Goal: Information Seeking & Learning: Learn about a topic

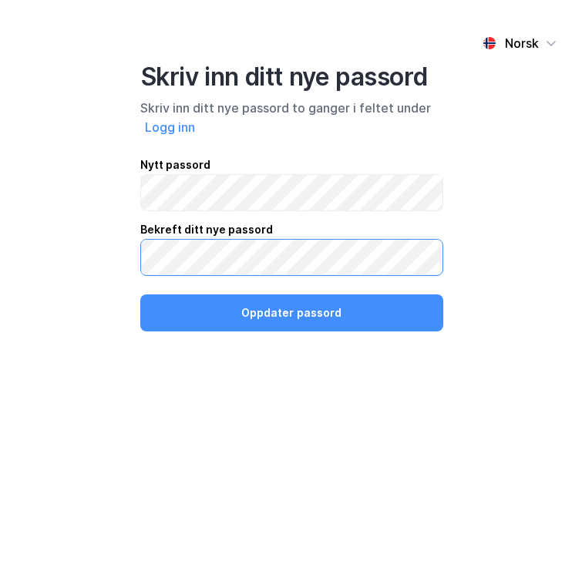
click button "Oppdater passord" at bounding box center [291, 312] width 303 height 37
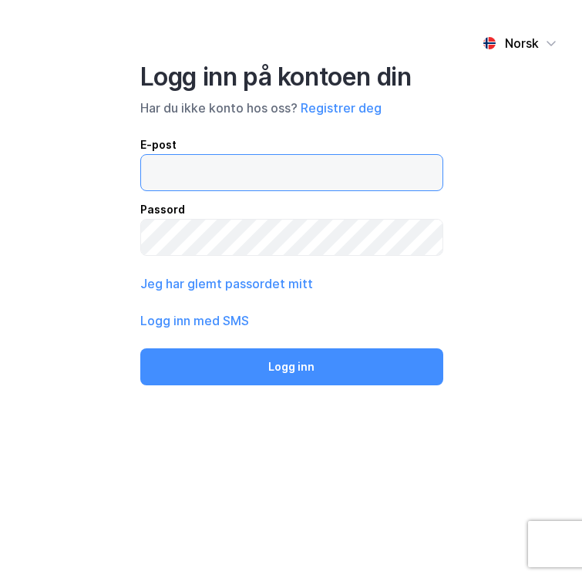
click at [185, 181] on input "email" at bounding box center [291, 172] width 301 height 35
type input "[EMAIL_ADDRESS][DOMAIN_NAME]"
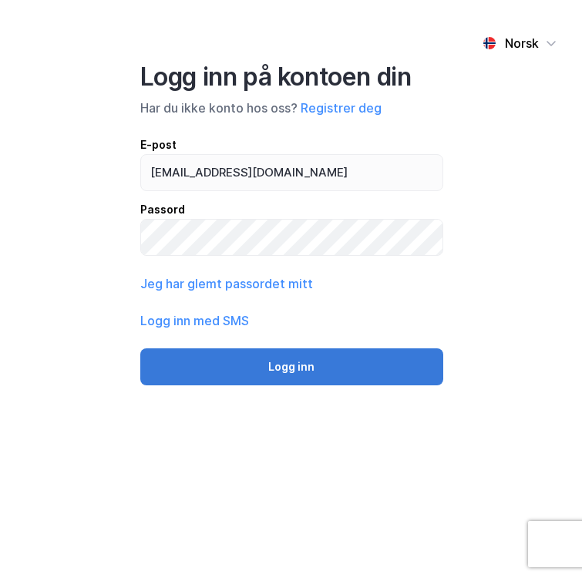
click at [253, 375] on button "Logg inn" at bounding box center [291, 366] width 303 height 37
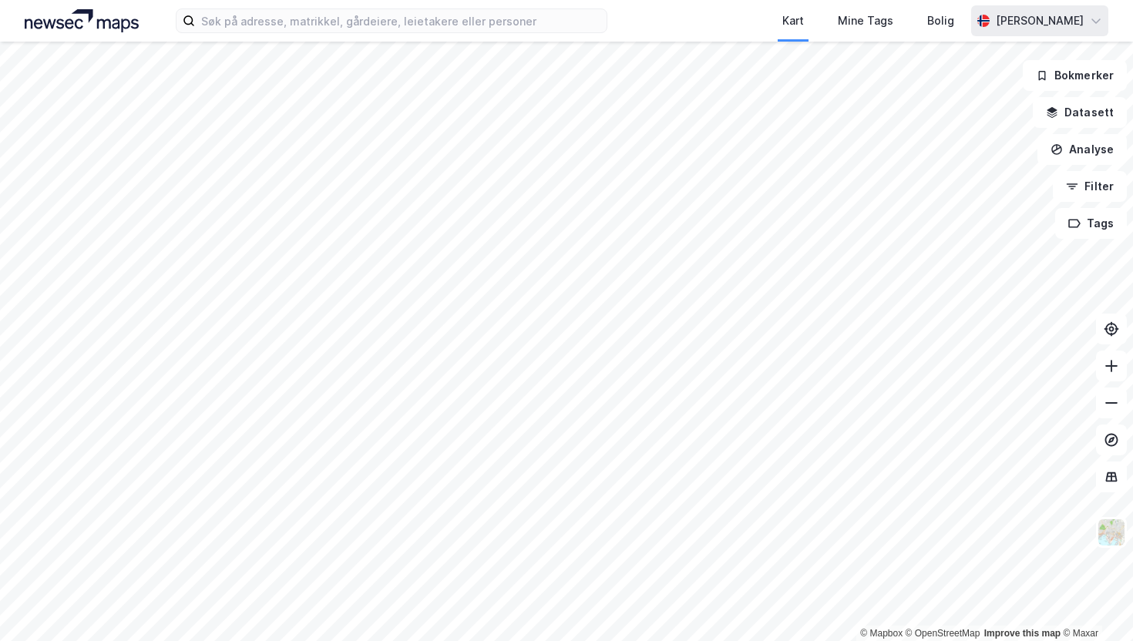
click at [581, 22] on div "[PERSON_NAME]" at bounding box center [1039, 20] width 137 height 31
click at [581, 88] on div "Logg ut" at bounding box center [1008, 94] width 200 height 37
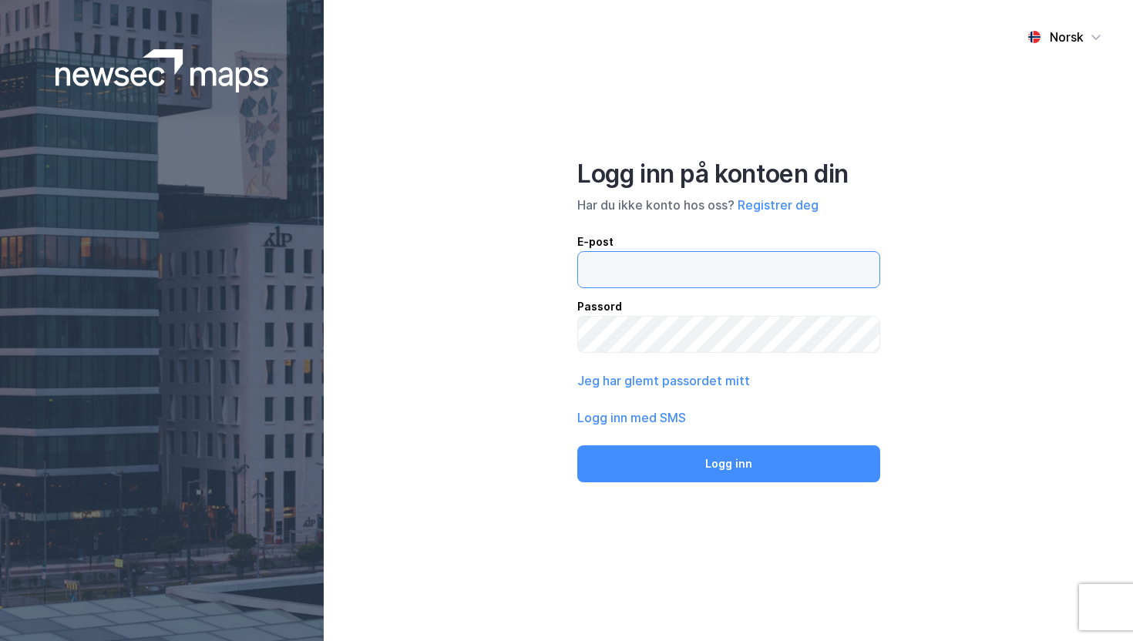
click at [753, 264] on input "email" at bounding box center [728, 269] width 301 height 35
type input "[EMAIL_ADDRESS][DOMAIN_NAME]"
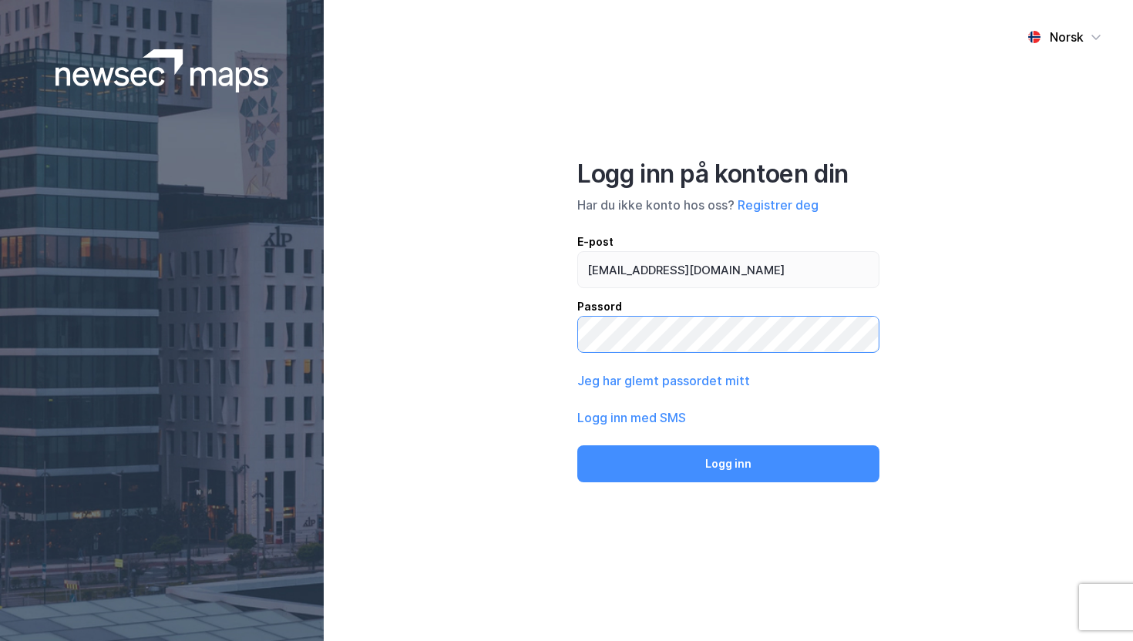
click at [355, 281] on div "Norsk Logg inn på kontoen din Har du ikke konto hos oss? Registrer deg E-post s…" at bounding box center [728, 320] width 809 height 641
click at [577, 446] on button "Logg inn" at bounding box center [728, 464] width 302 height 37
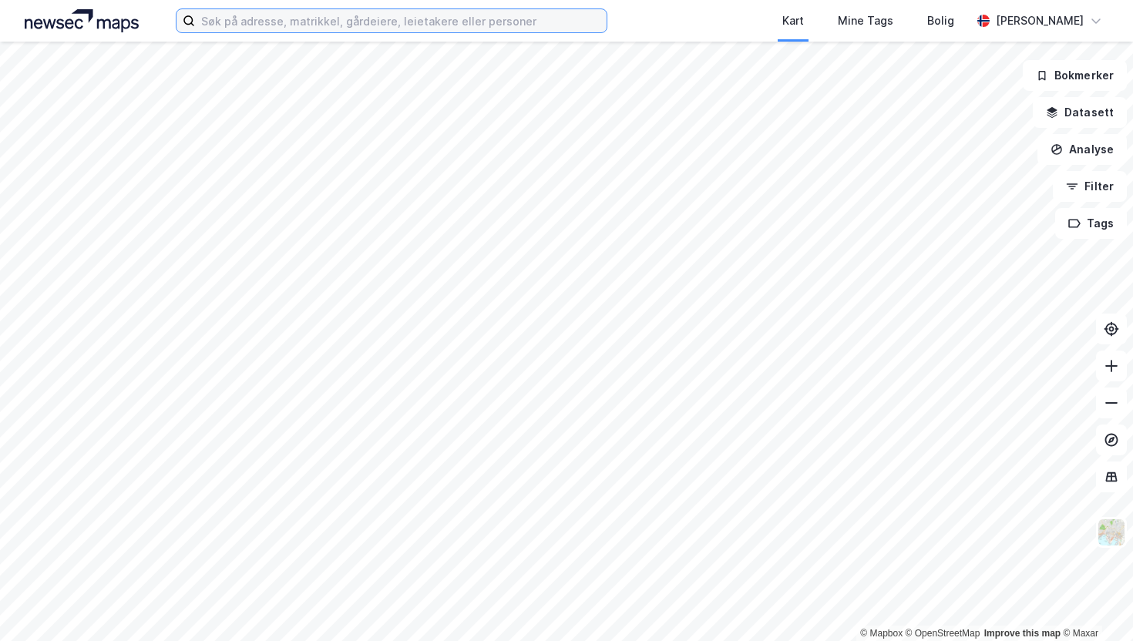
click at [462, 21] on input at bounding box center [401, 20] width 412 height 23
click at [387, 15] on input at bounding box center [401, 20] width 412 height 23
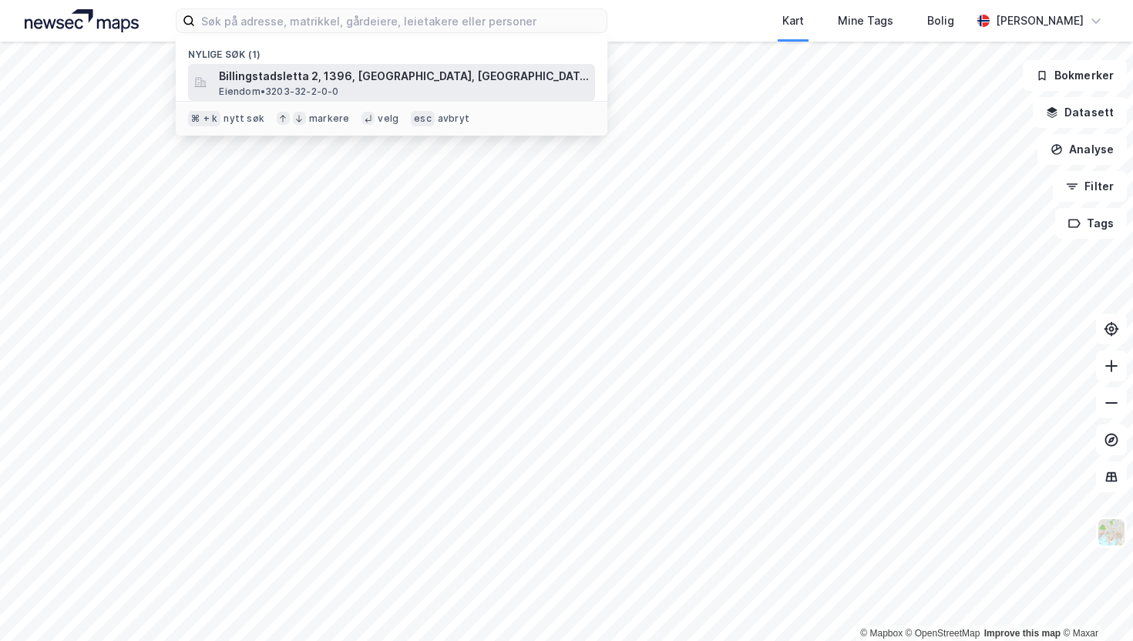
click at [380, 87] on div "Billingstadsletta 2, 1396, BILLINGSTAD, ASKER Eiendom • 3203-32-2-0-0" at bounding box center [405, 82] width 373 height 31
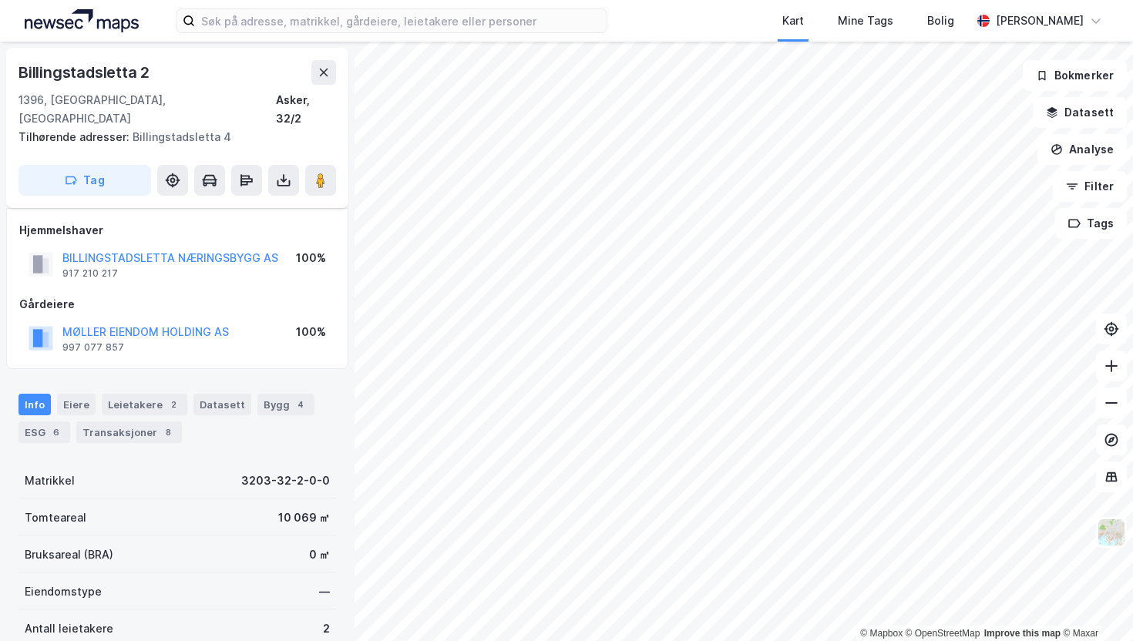
scroll to position [216, 0]
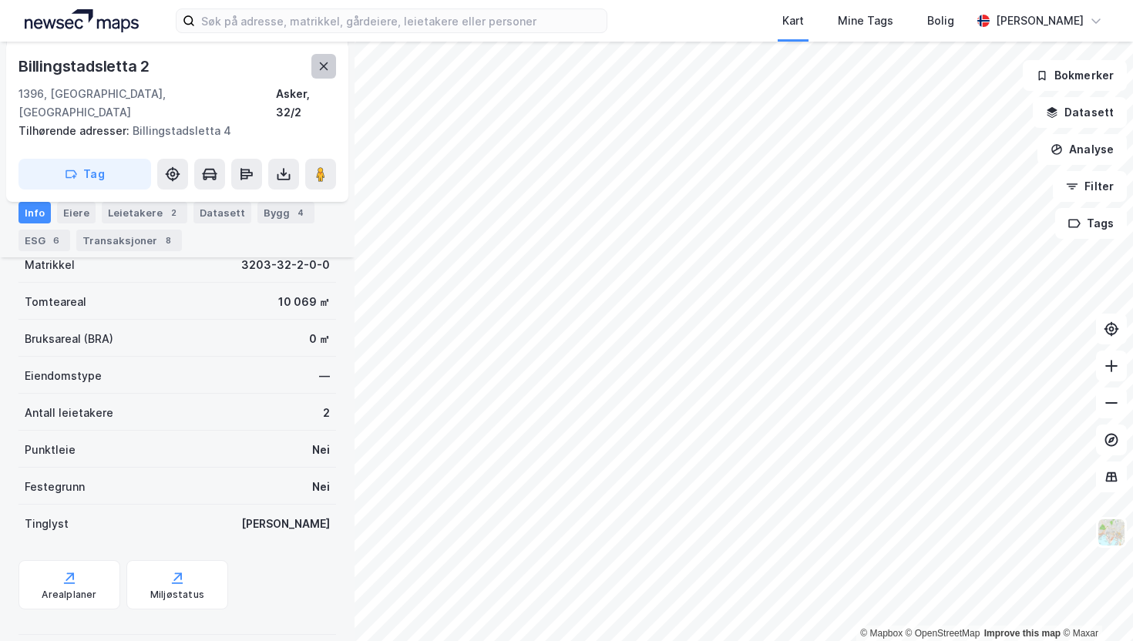
click at [331, 68] on button at bounding box center [323, 66] width 25 height 25
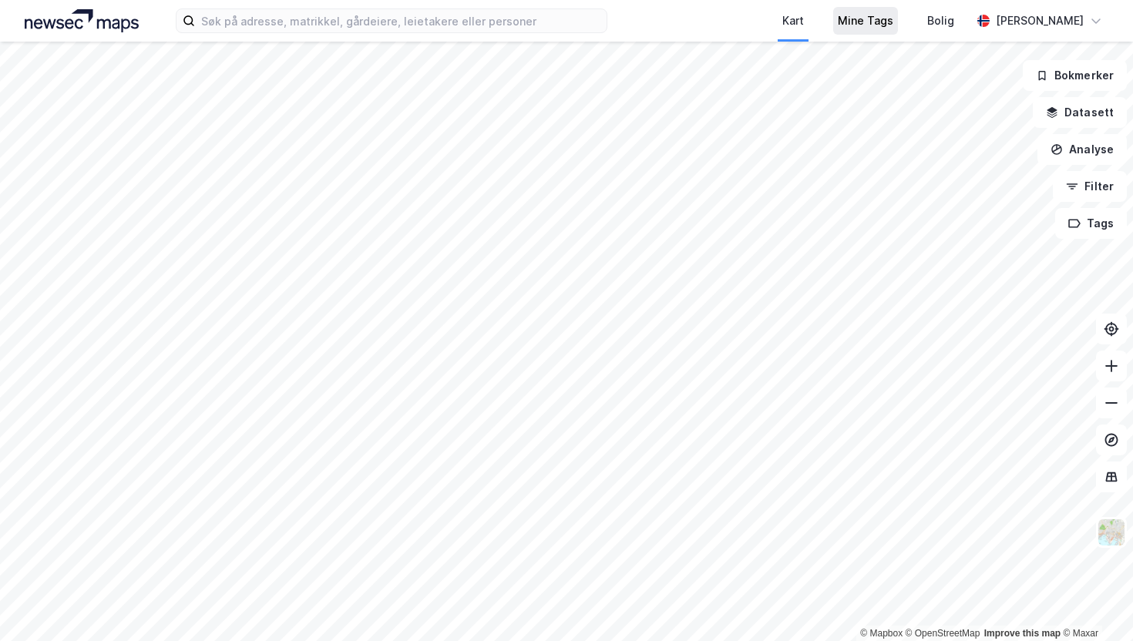
click at [872, 24] on div "Mine Tags" at bounding box center [865, 21] width 55 height 18
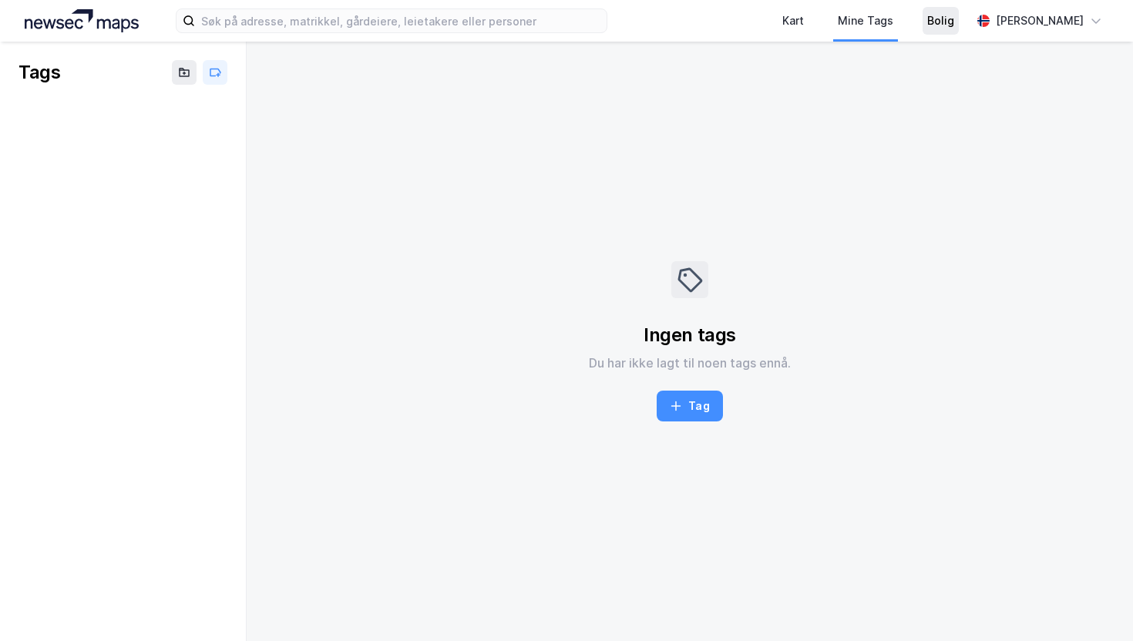
click at [954, 19] on div "Bolig" at bounding box center [940, 21] width 27 height 18
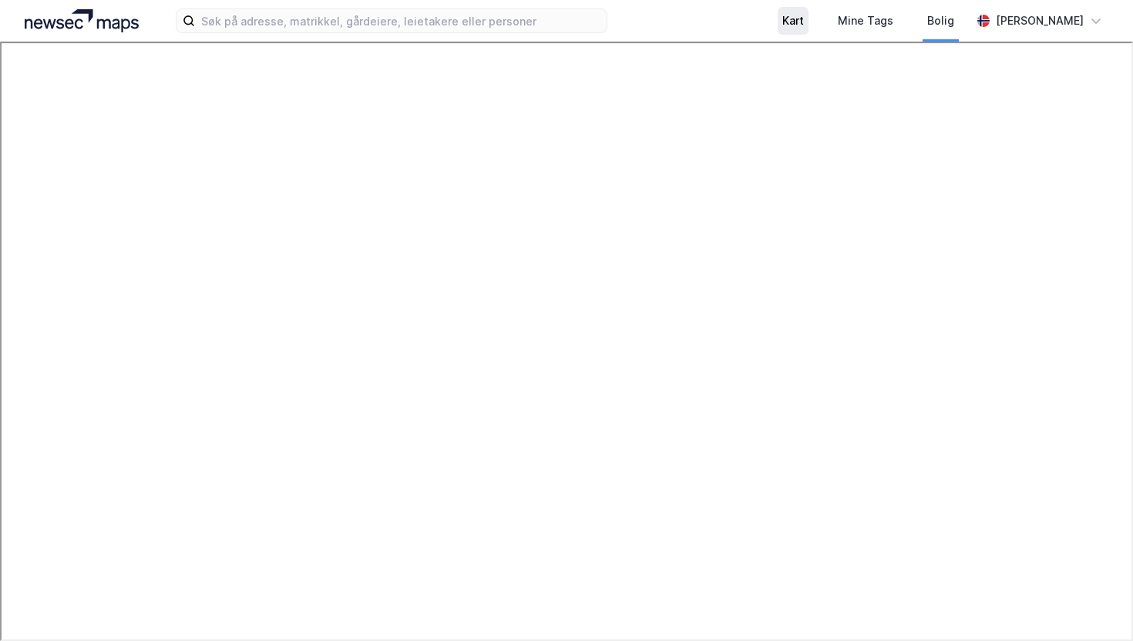
click at [809, 20] on div "Kart" at bounding box center [793, 21] width 31 height 28
